Goal: Transaction & Acquisition: Obtain resource

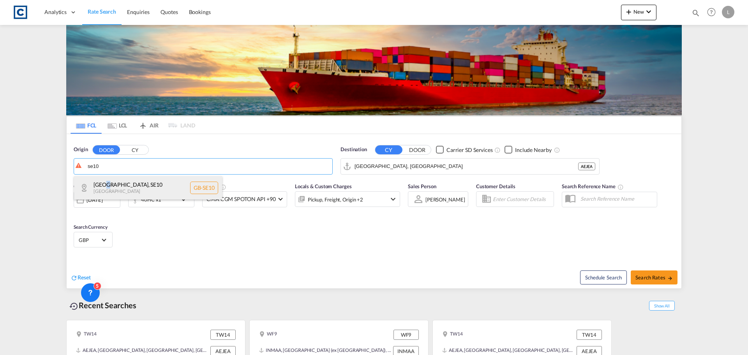
drag, startPoint x: 106, startPoint y: 182, endPoint x: 115, endPoint y: 183, distance: 9.0
click at [108, 182] on div "[GEOGRAPHIC_DATA] , [GEOGRAPHIC_DATA] [GEOGRAPHIC_DATA]-SE10" at bounding box center [148, 187] width 148 height 23
type input "GB-SE10, [GEOGRAPHIC_DATA]"
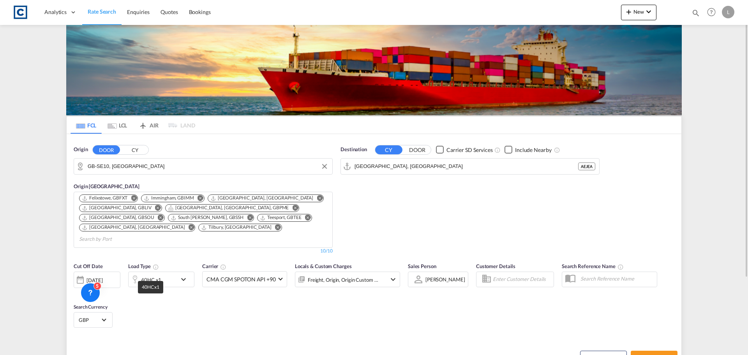
click at [155, 274] on div "40HC x1" at bounding box center [151, 279] width 20 height 11
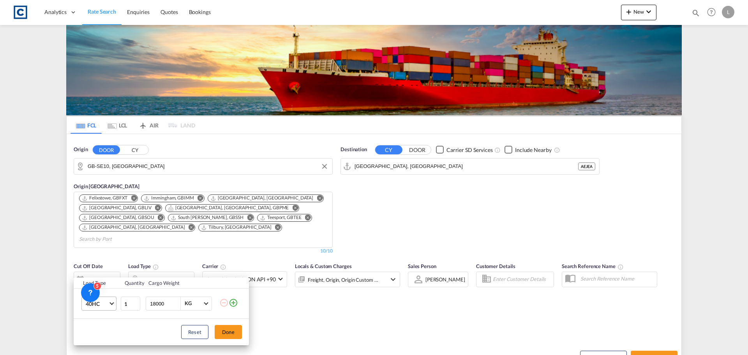
click at [106, 307] on span "40HC" at bounding box center [97, 304] width 23 height 8
click at [109, 281] on md-option "40GP" at bounding box center [105, 279] width 53 height 19
drag, startPoint x: 226, startPoint y: 332, endPoint x: 246, endPoint y: 335, distance: 19.7
click at [228, 332] on button "Done" at bounding box center [228, 332] width 27 height 14
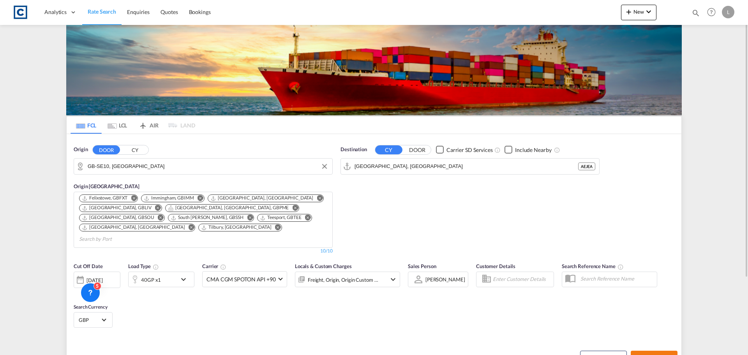
click at [650, 351] on button "Search Rates" at bounding box center [654, 358] width 47 height 14
type input "SE10 to AEJEA / [DATE]"
